Goal: Task Accomplishment & Management: Complete application form

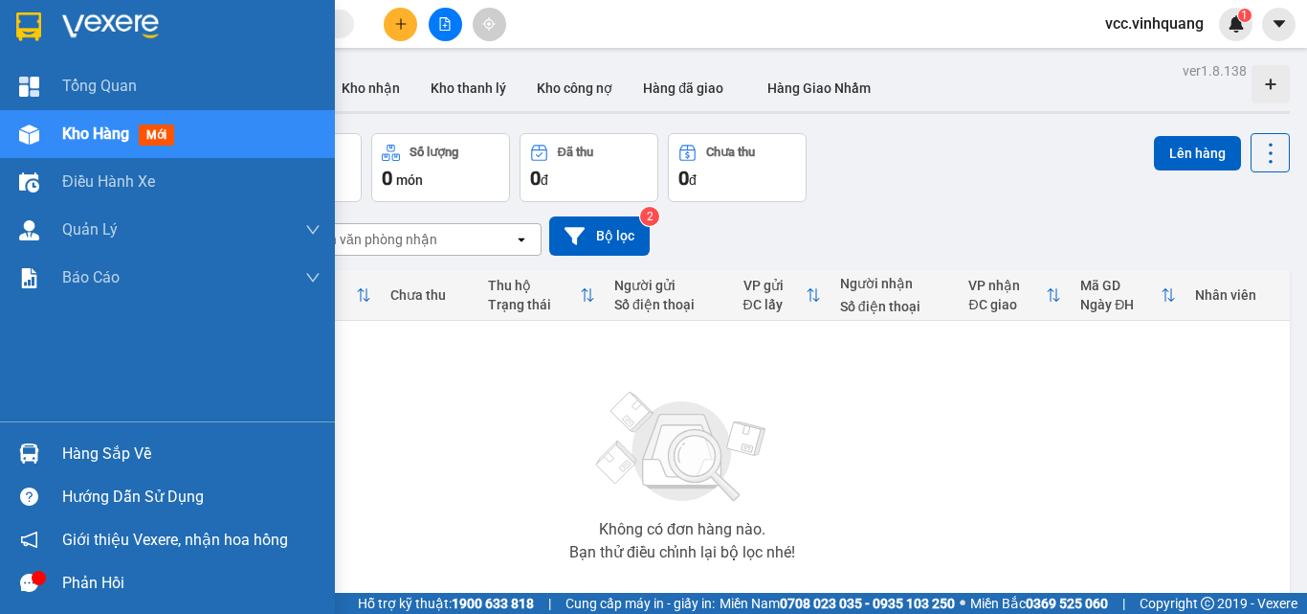
click at [118, 453] on div "Hàng sắp về" at bounding box center [191, 453] width 258 height 29
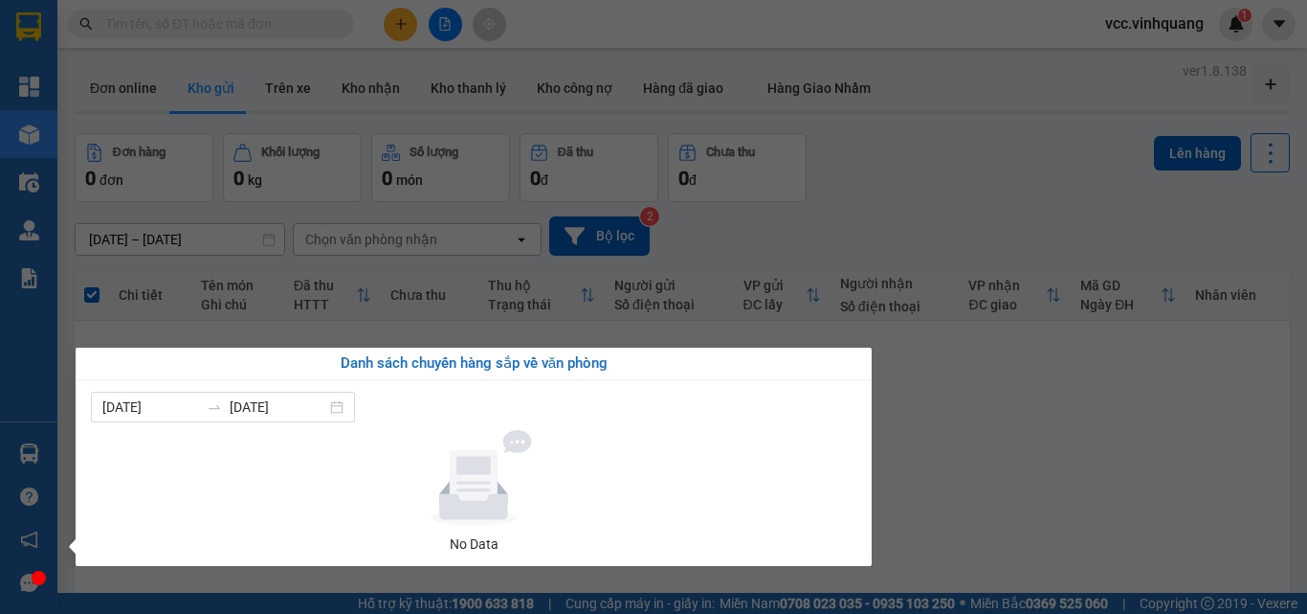
drag, startPoint x: 1037, startPoint y: 405, endPoint x: 920, endPoint y: 446, distance: 123.8
click at [1036, 408] on section "Kết quả tìm kiếm ( 0 ) Bộ lọc No Data vcc.vinhquang 1 Tổng Quan Kho hàng mới Đi…" at bounding box center [653, 307] width 1307 height 614
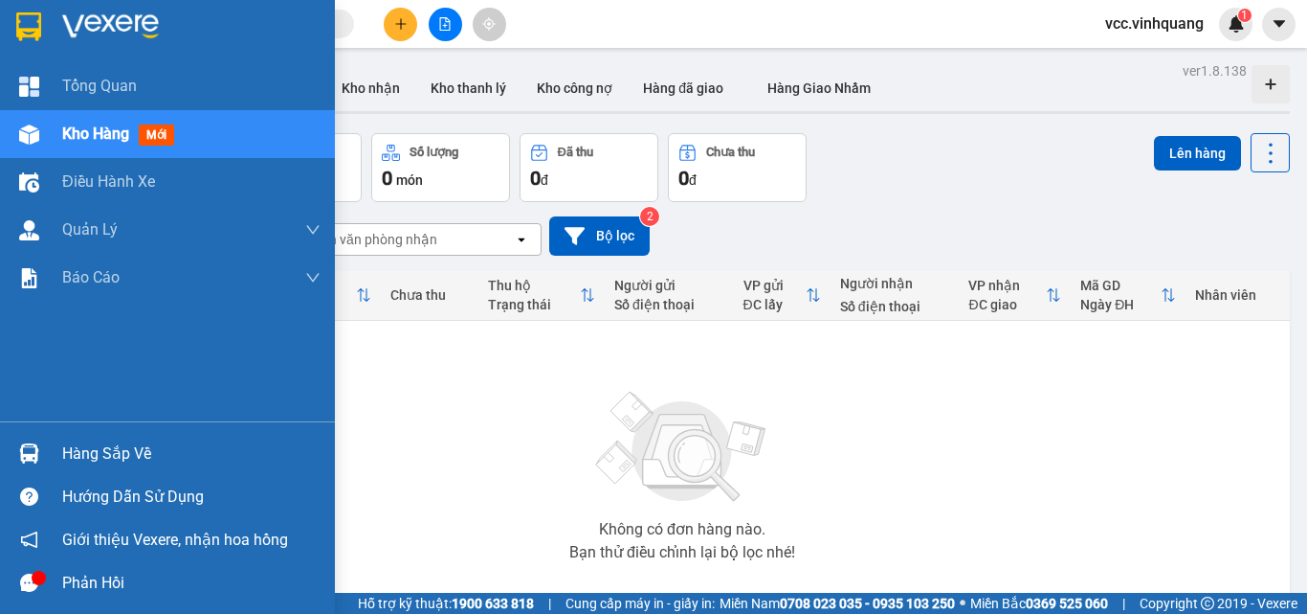
click at [112, 449] on div "Hàng sắp về" at bounding box center [191, 453] width 258 height 29
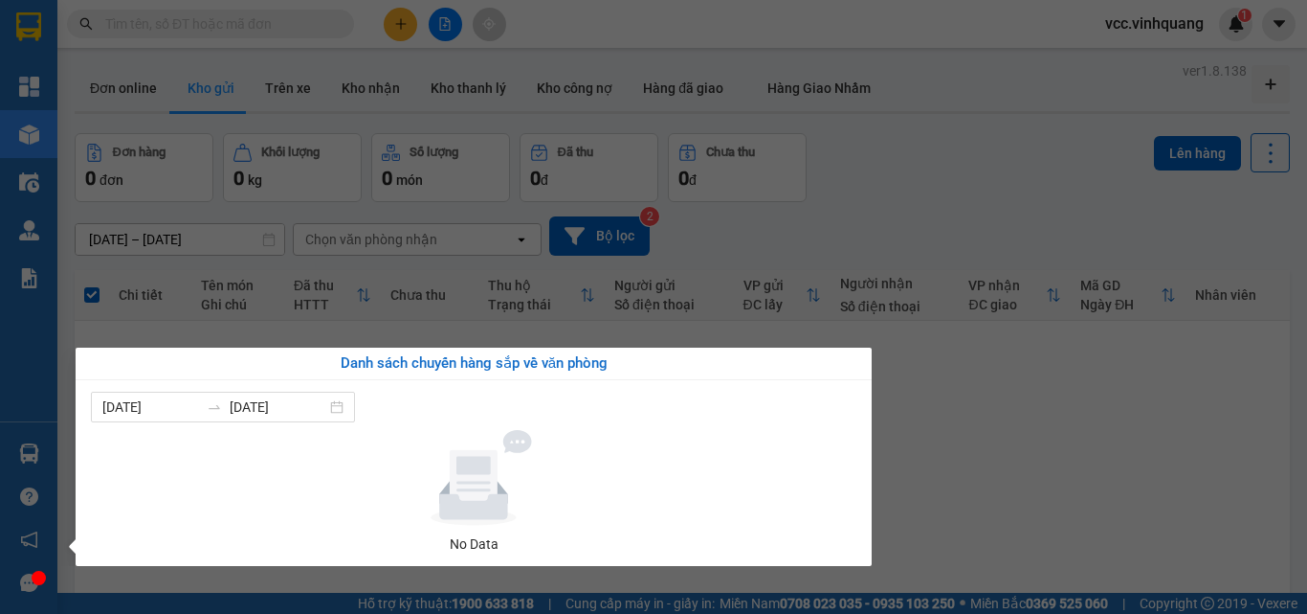
drag, startPoint x: 1055, startPoint y: 389, endPoint x: 784, endPoint y: 237, distance: 310.2
click at [999, 365] on section "Kết quả tìm kiếm ( 0 ) Bộ lọc No Data vcc.vinhquang 1 Tổng Quan Kho hàng mới Đi…" at bounding box center [653, 307] width 1307 height 614
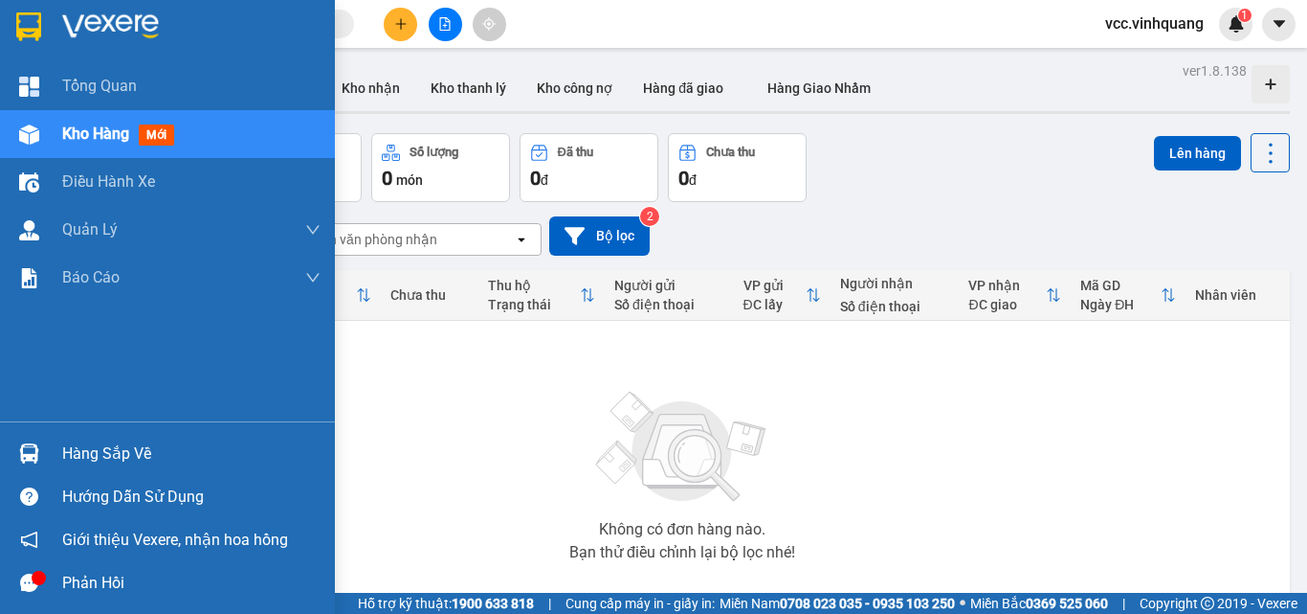
drag, startPoint x: 93, startPoint y: 451, endPoint x: 104, endPoint y: 449, distance: 11.6
click at [100, 449] on div "Hàng sắp về" at bounding box center [191, 453] width 258 height 29
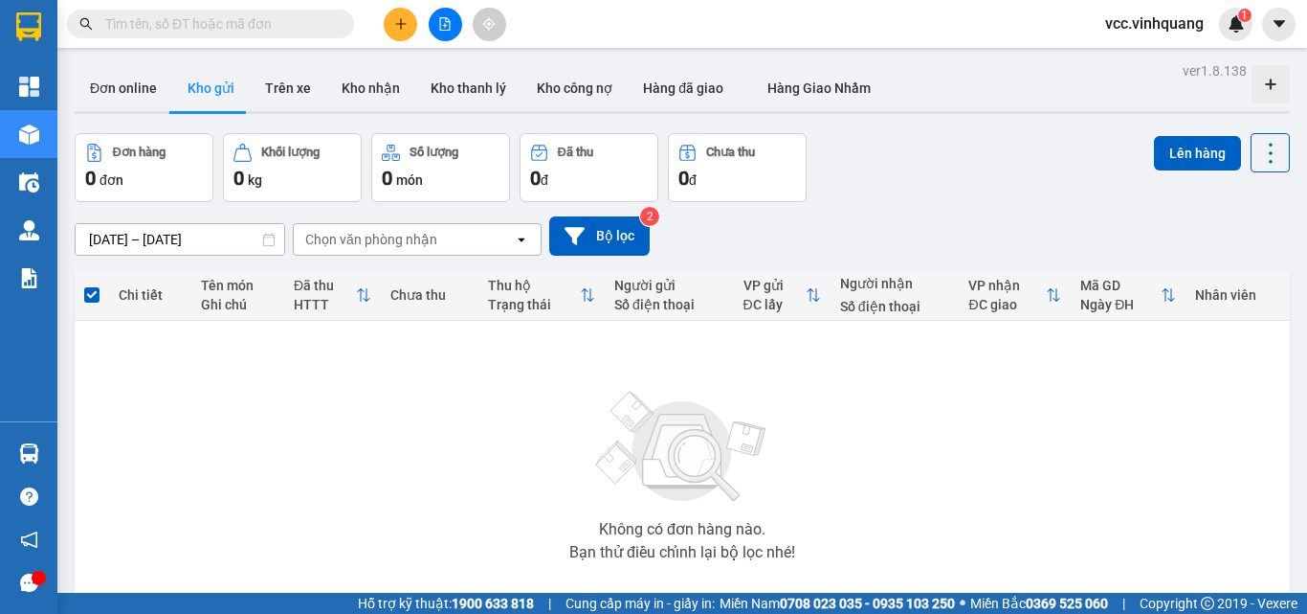
drag, startPoint x: 1030, startPoint y: 481, endPoint x: 1006, endPoint y: 481, distance: 23.9
click at [1016, 481] on section "Kết quả tìm kiếm ( 0 ) Bộ lọc No Data vcc.vinhquang 1 Tổng Quan Kho hàng mới Đi…" at bounding box center [653, 307] width 1307 height 614
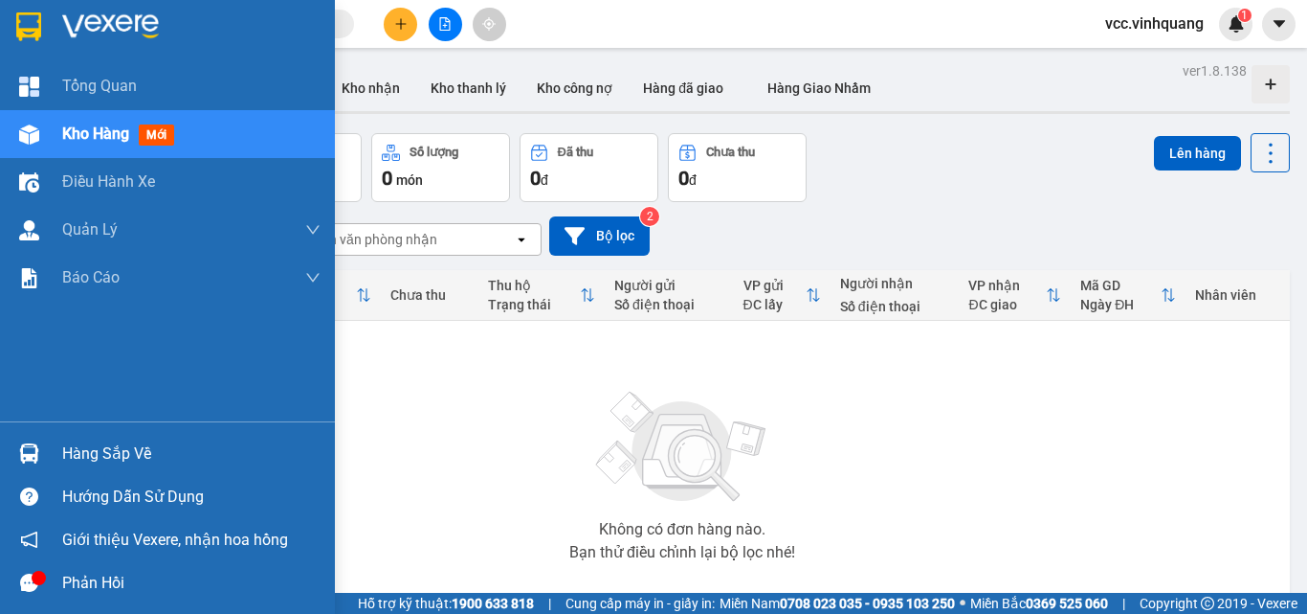
click at [92, 125] on span "Kho hàng" at bounding box center [95, 133] width 67 height 18
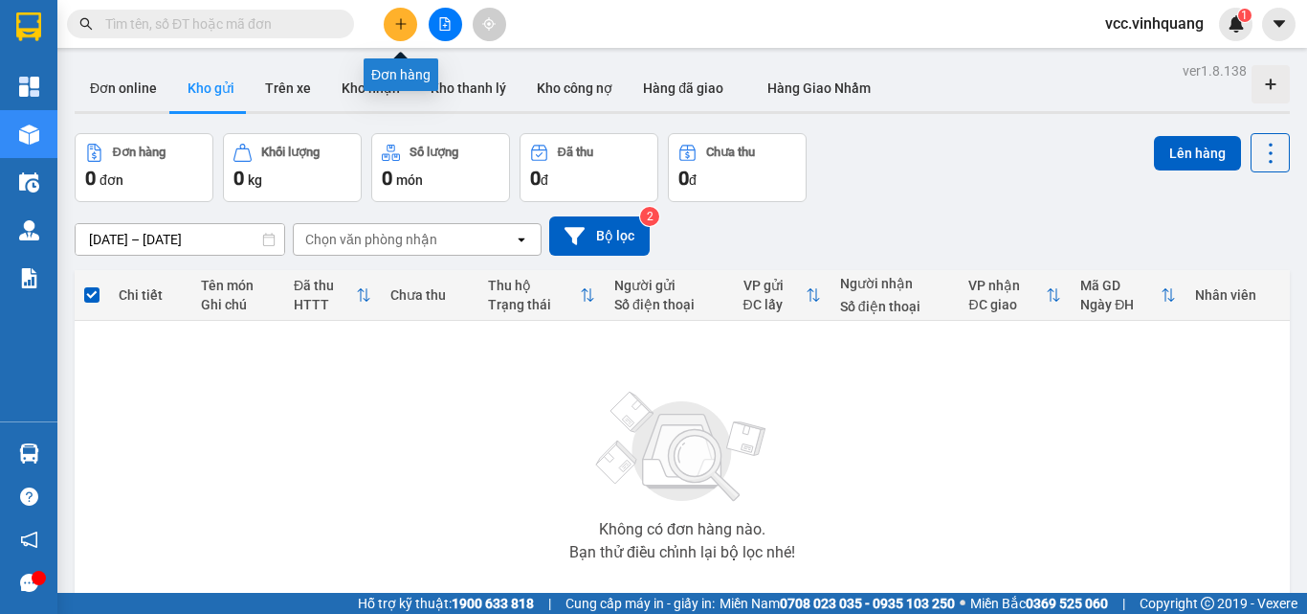
click at [391, 18] on button at bounding box center [400, 24] width 33 height 33
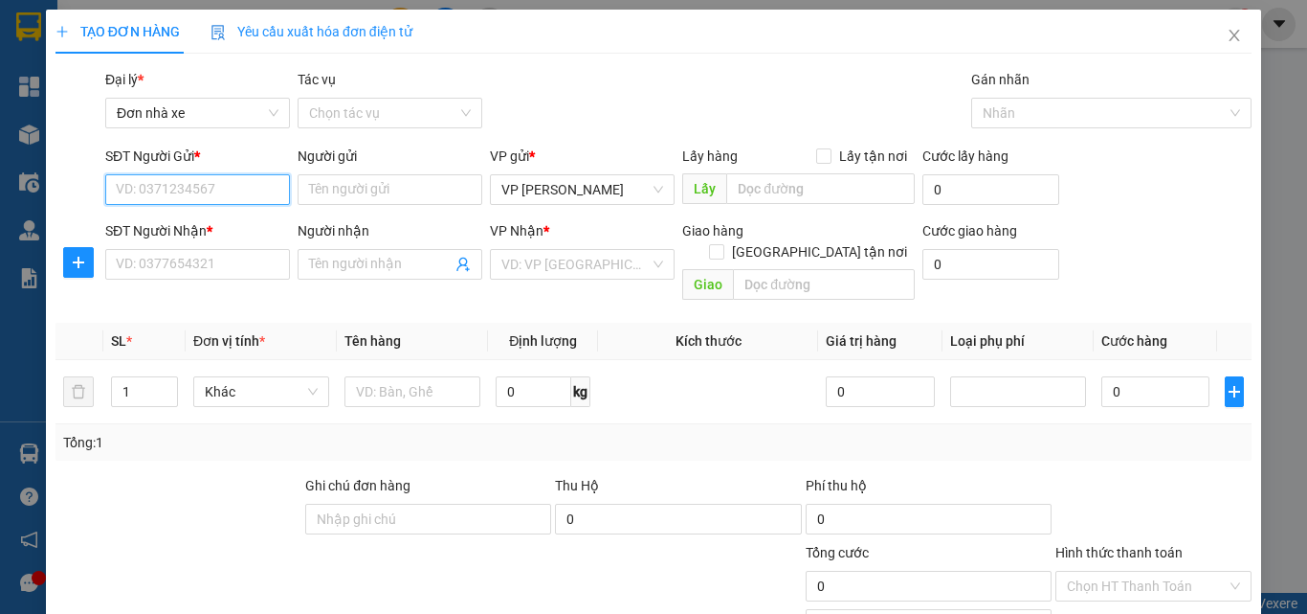
click at [152, 184] on input "SĐT Người Gửi *" at bounding box center [197, 189] width 185 height 31
type input "0337163833"
click at [233, 224] on div "0337163833 - QUỐC [GEOGRAPHIC_DATA]" at bounding box center [243, 227] width 255 height 21
type input "QUỐC ANH"
type input "0969819819"
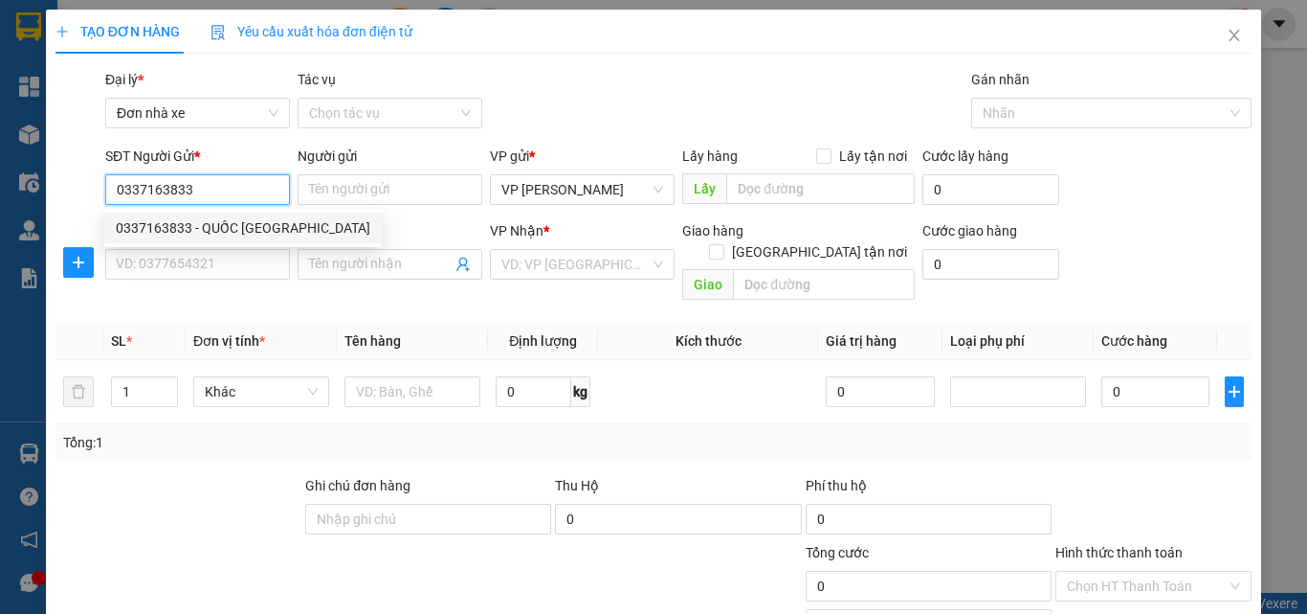
type input "đông"
type input "0337163833"
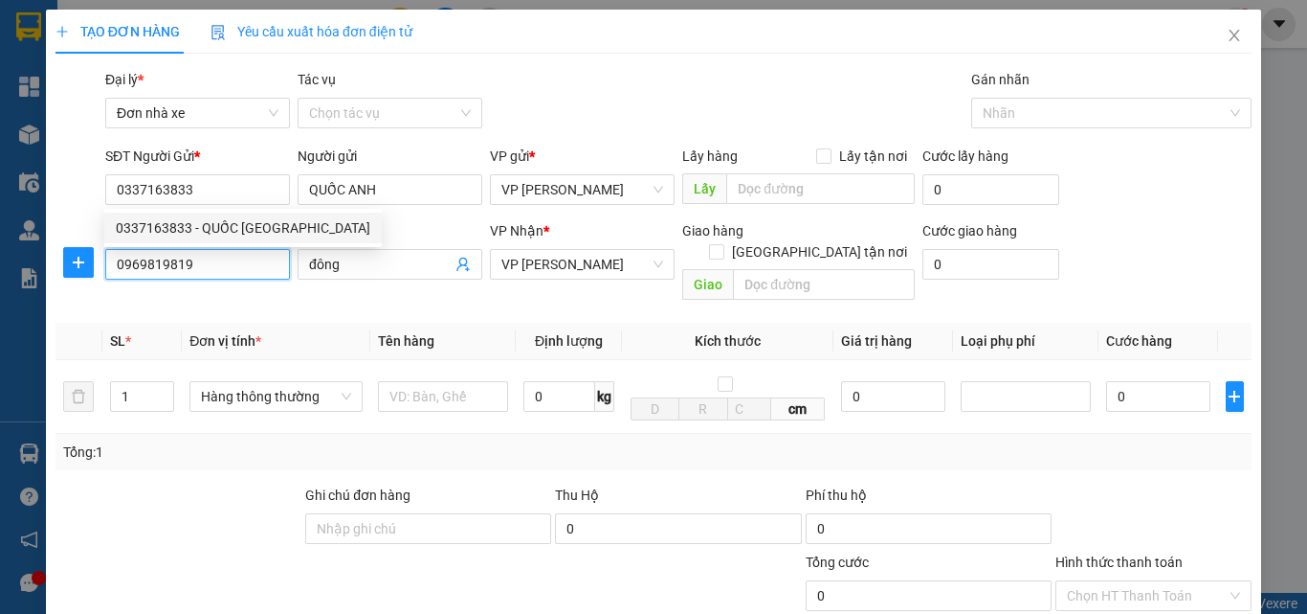
click at [191, 264] on input "0969819819" at bounding box center [197, 264] width 185 height 31
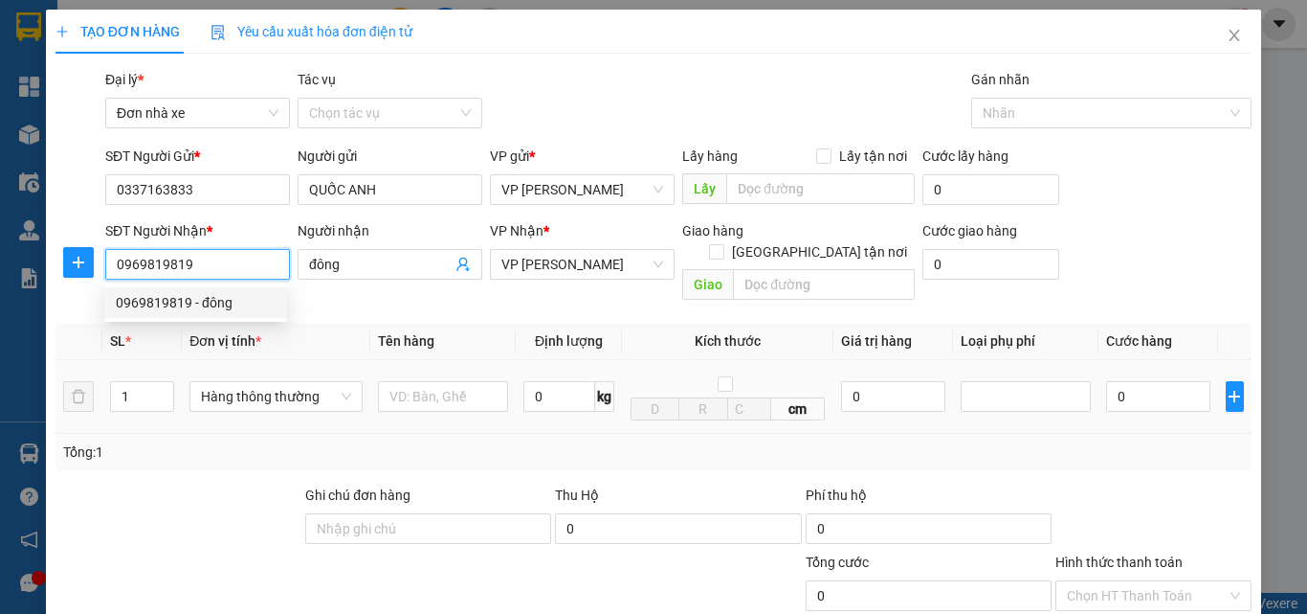
drag, startPoint x: 221, startPoint y: 305, endPoint x: 373, endPoint y: 346, distance: 157.4
click at [224, 309] on div "0969819819 - đông" at bounding box center [196, 302] width 160 height 21
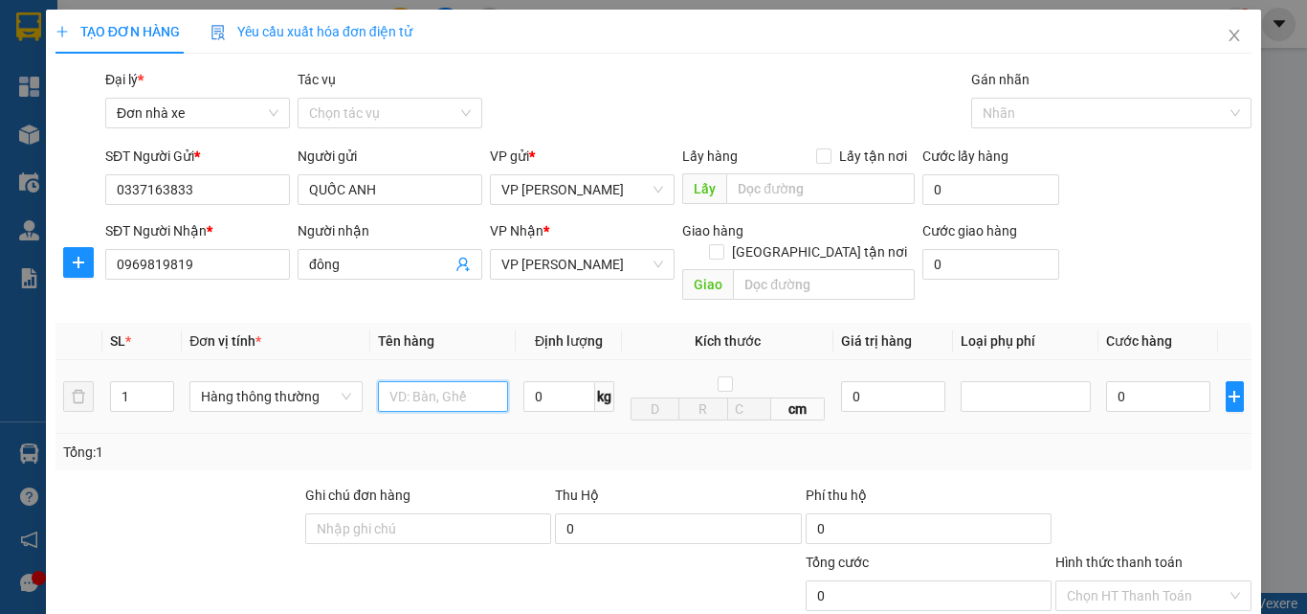
click at [429, 381] on input "text" at bounding box center [443, 396] width 130 height 31
type input "hộp đt"
click at [554, 381] on input "0" at bounding box center [560, 396] width 72 height 31
type input "0.3"
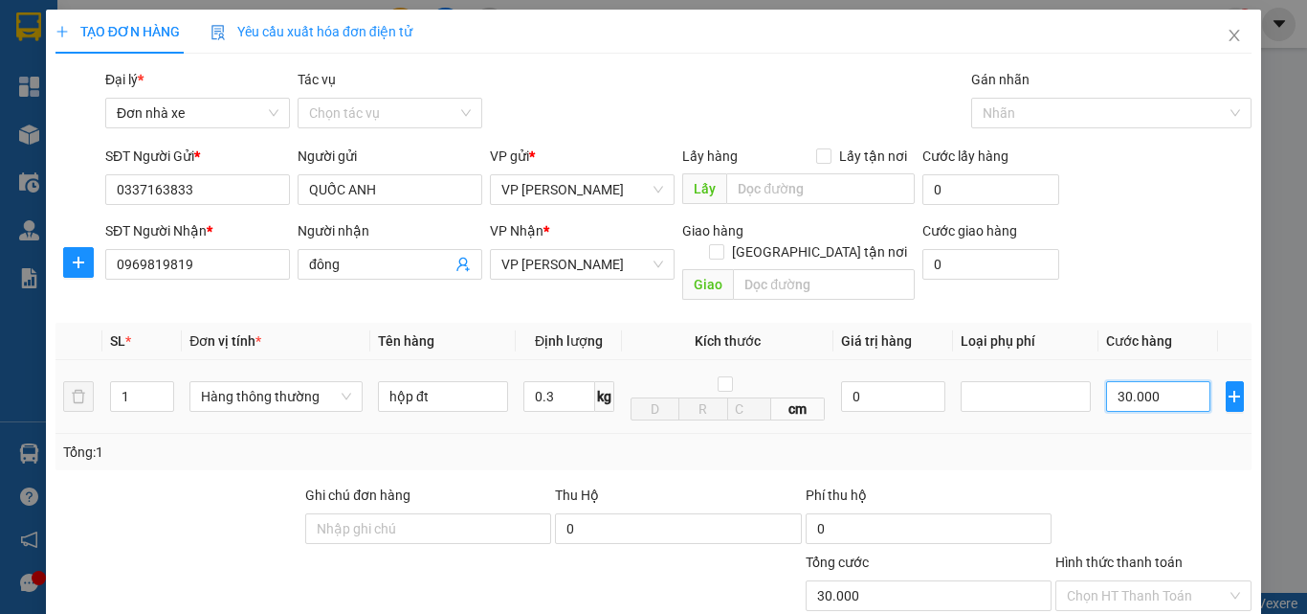
type input "30.000"
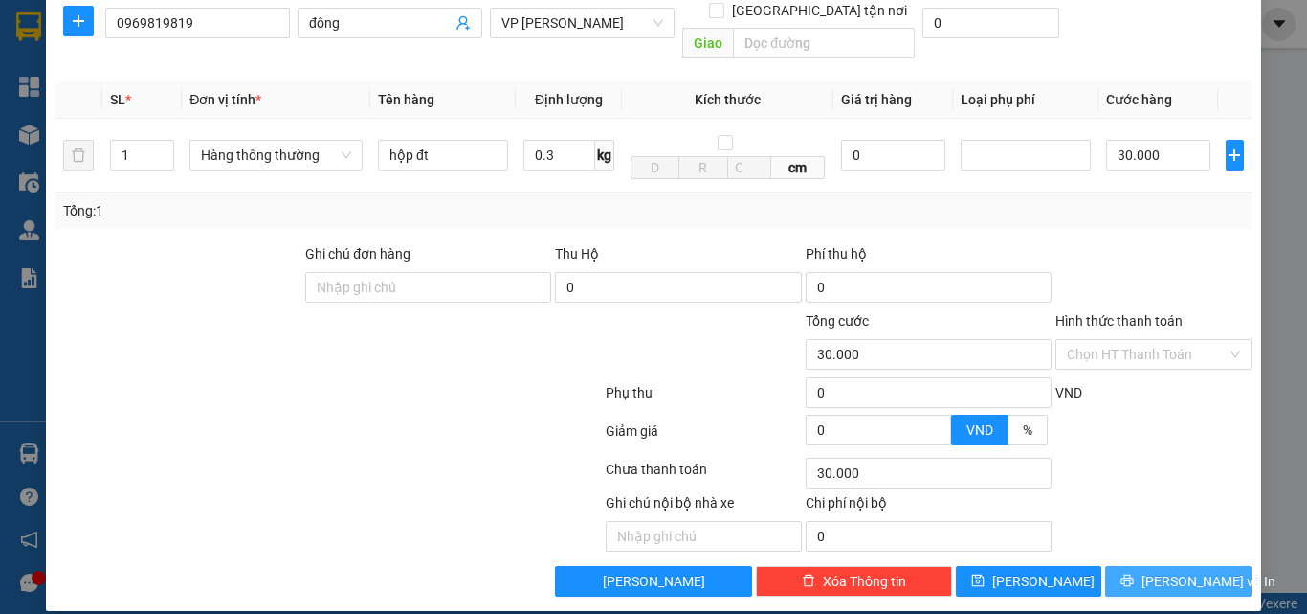
click at [1169, 570] on span "[PERSON_NAME] và In" at bounding box center [1209, 580] width 134 height 21
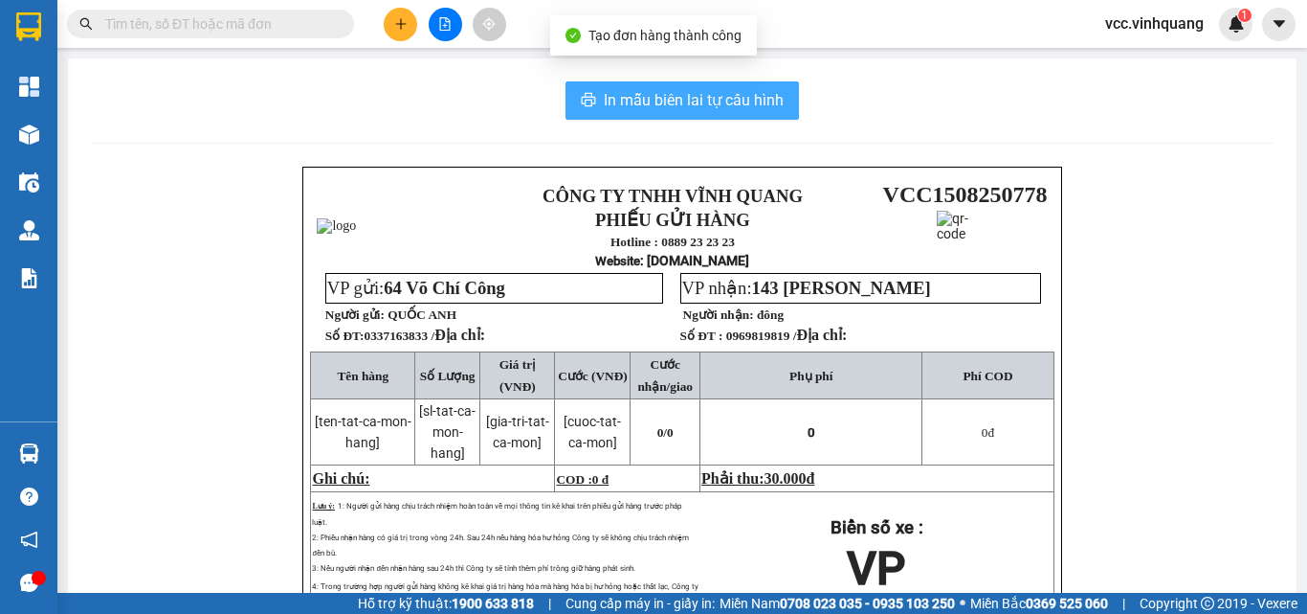
click at [695, 91] on span "In mẫu biên lai tự cấu hình" at bounding box center [694, 100] width 180 height 24
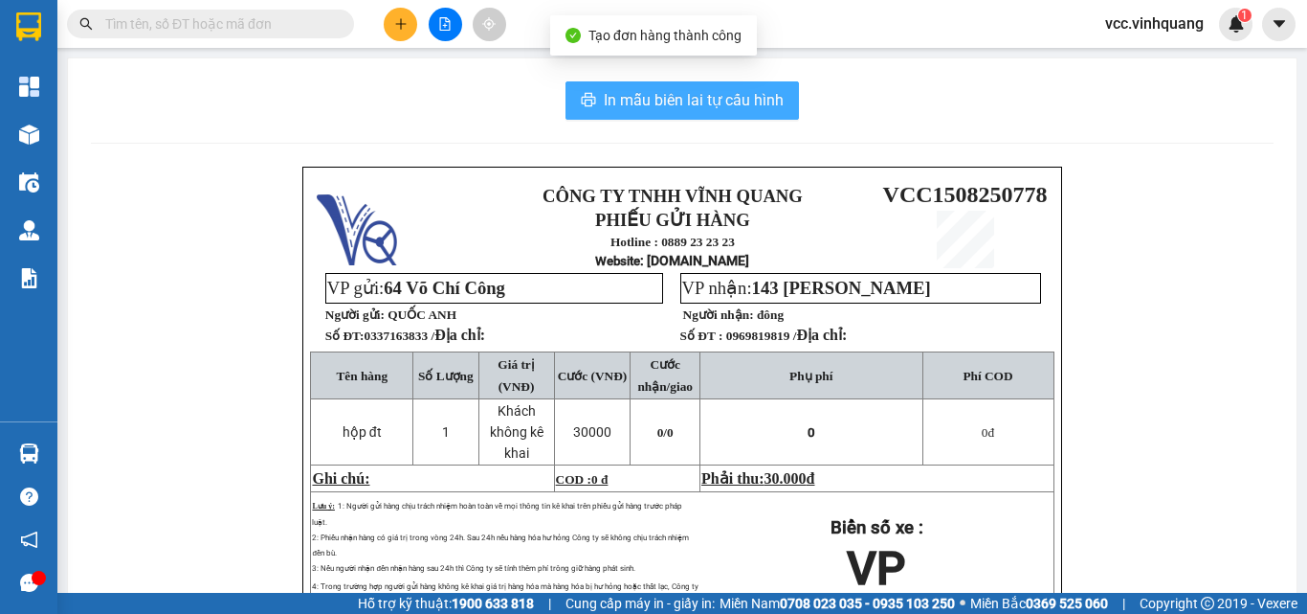
click at [695, 91] on span "In mẫu biên lai tự cấu hình" at bounding box center [694, 100] width 180 height 24
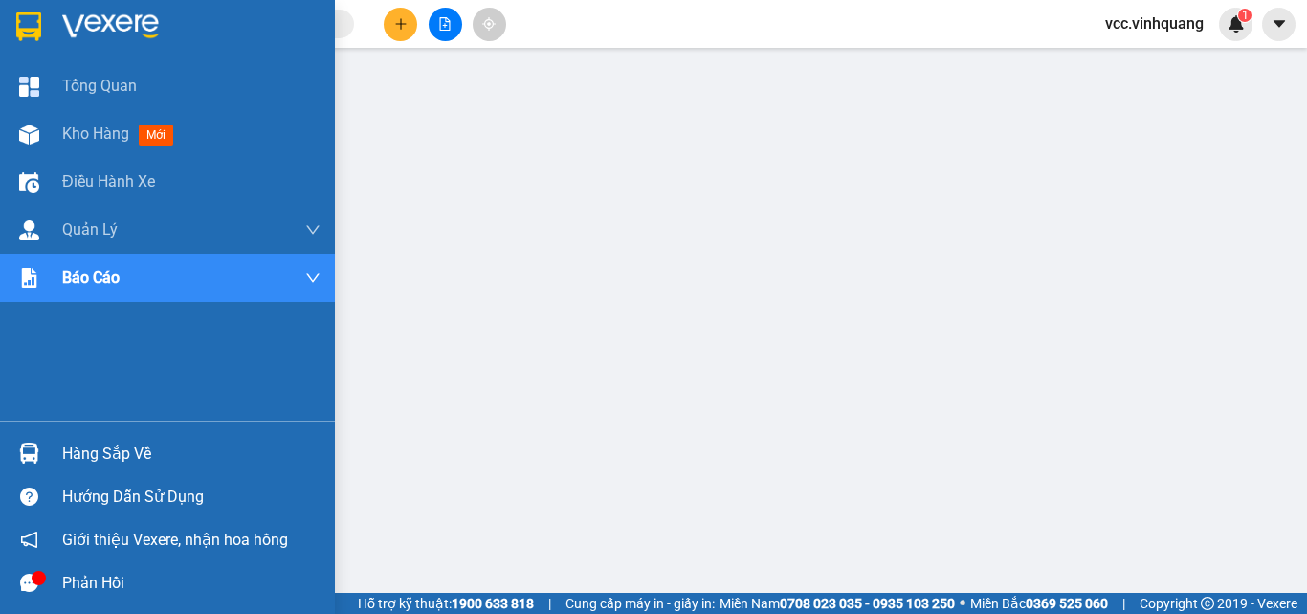
drag, startPoint x: 83, startPoint y: 440, endPoint x: 97, endPoint y: 440, distance: 13.4
click at [84, 440] on div "Hàng sắp về" at bounding box center [191, 453] width 258 height 29
